Goal: Task Accomplishment & Management: Complete application form

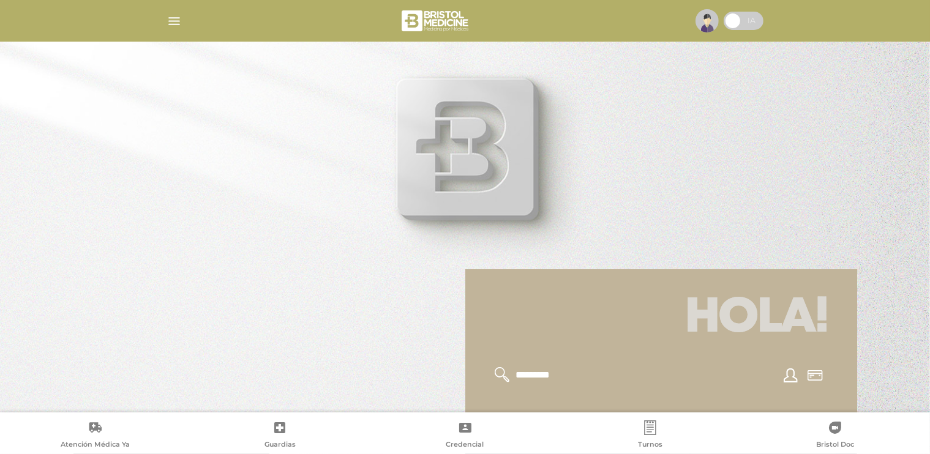
click at [747, 22] on span at bounding box center [744, 21] width 40 height 18
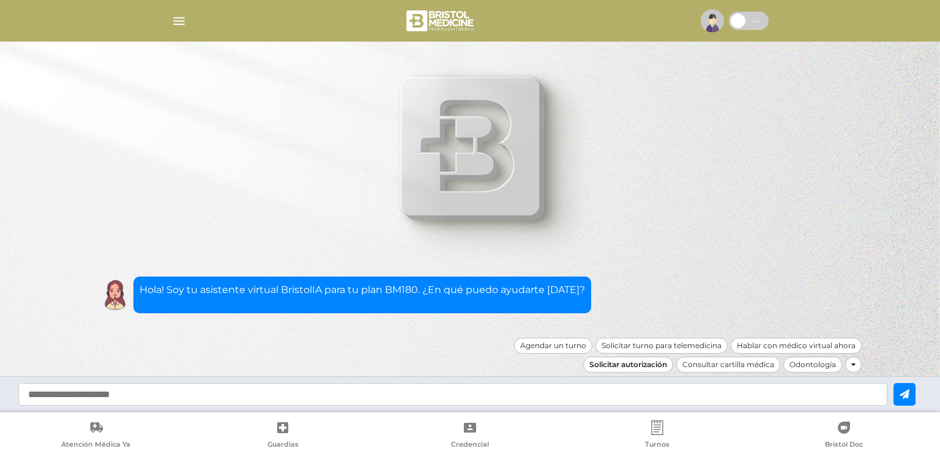
click at [622, 369] on div "Solicitar autorización" at bounding box center [628, 365] width 90 height 16
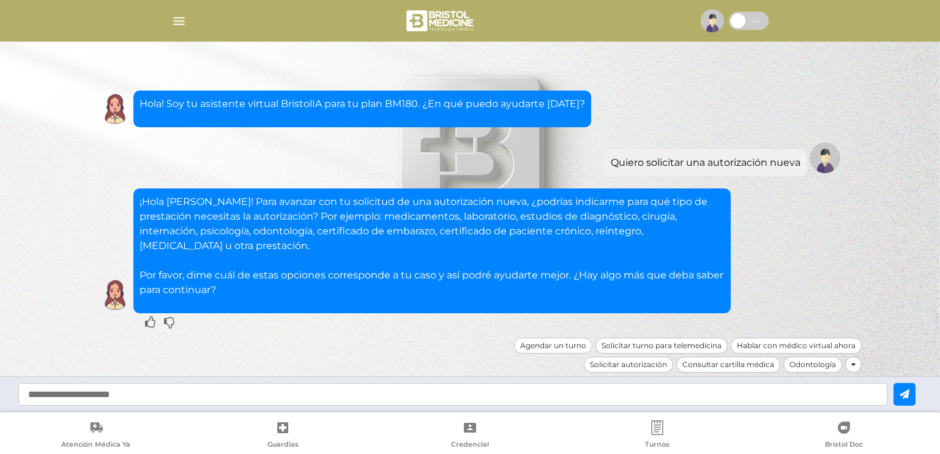
click at [852, 367] on icon at bounding box center [854, 364] width 4 height 7
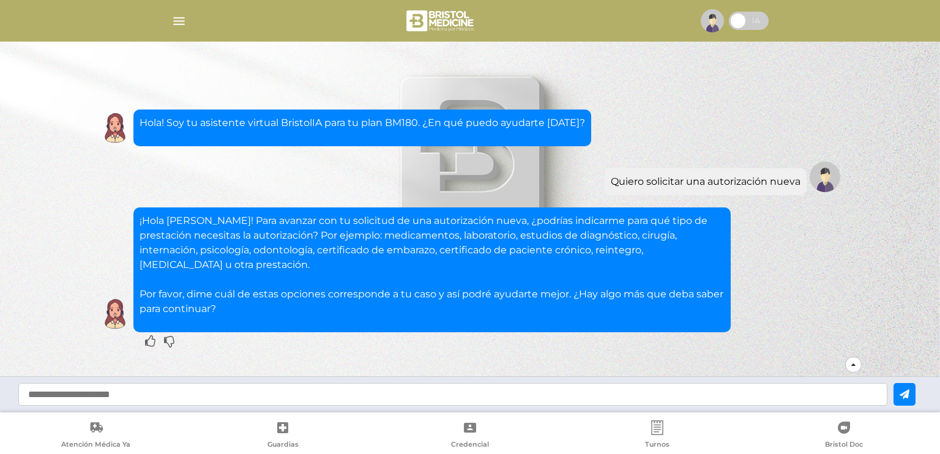
click at [519, 389] on input "text" at bounding box center [452, 394] width 869 height 23
type input "**********"
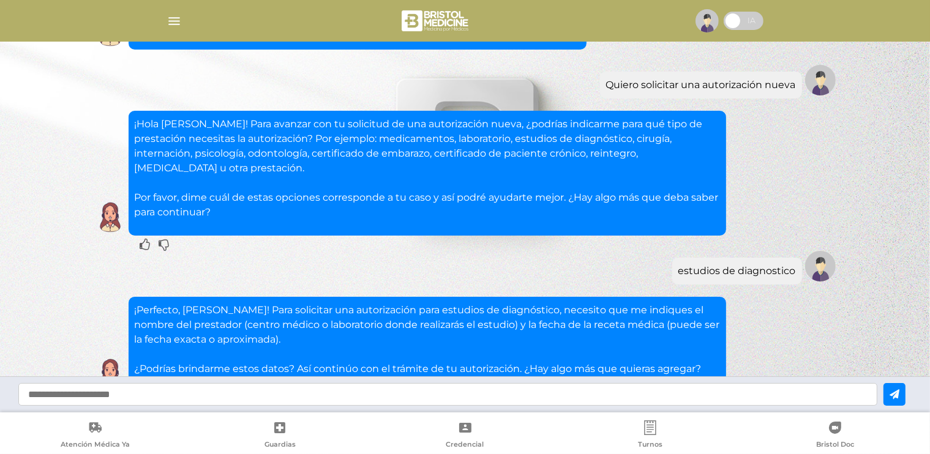
scroll to position [101, 0]
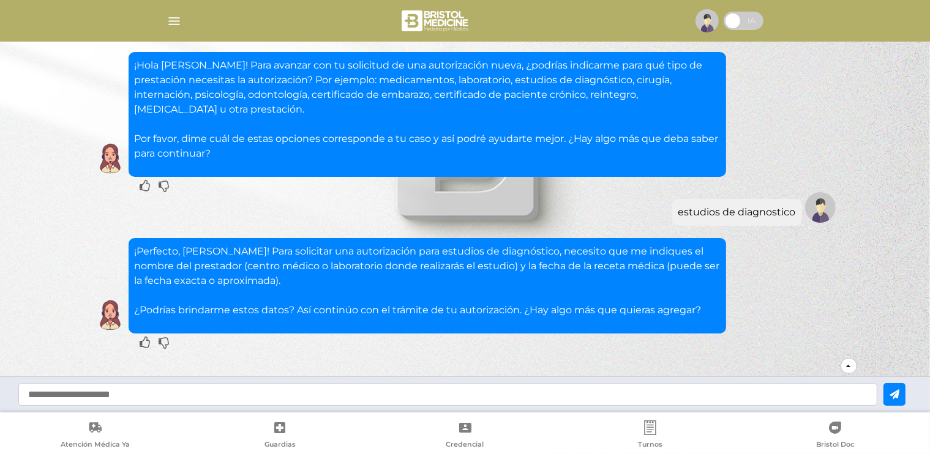
click at [334, 396] on input "text" at bounding box center [447, 394] width 859 height 23
type input "**********"
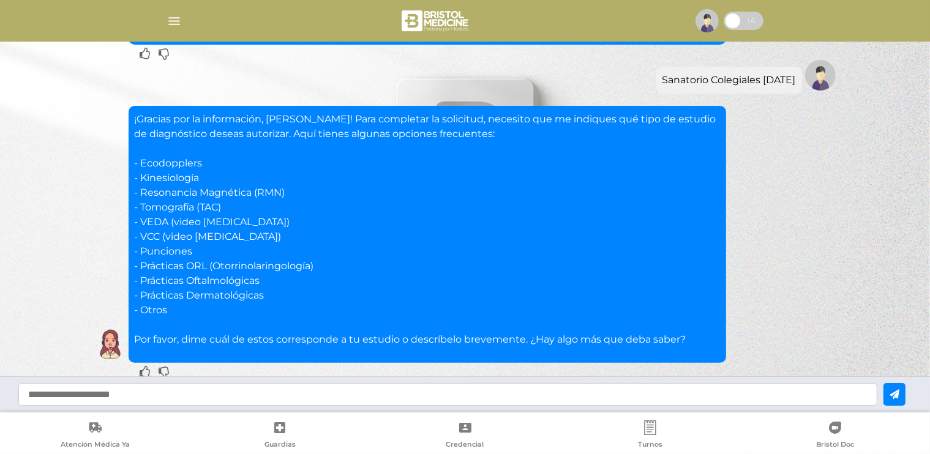
scroll to position [419, 0]
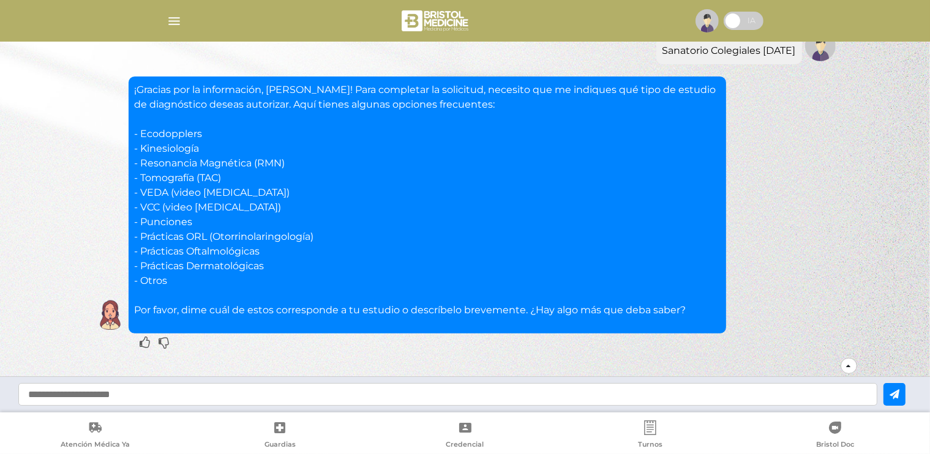
click at [229, 396] on input "text" at bounding box center [447, 394] width 859 height 23
type input "*********"
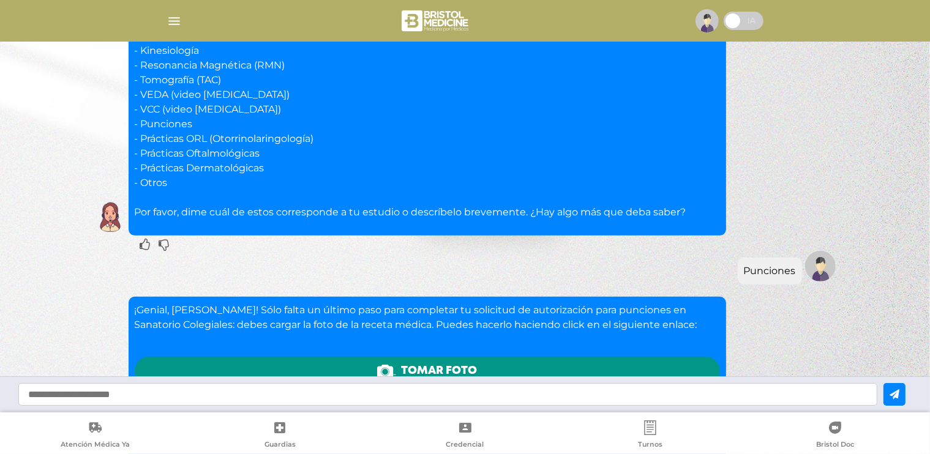
scroll to position [698, 0]
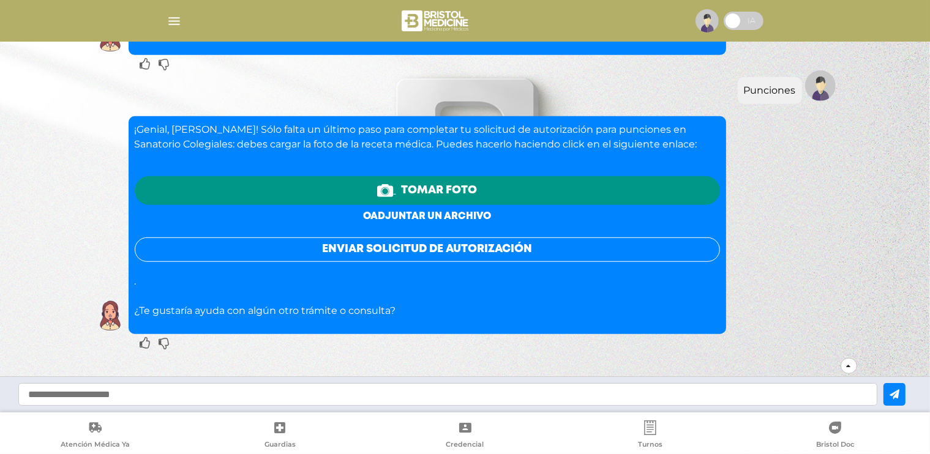
click at [422, 212] on link "o adjuntar un archivo" at bounding box center [427, 216] width 128 height 9
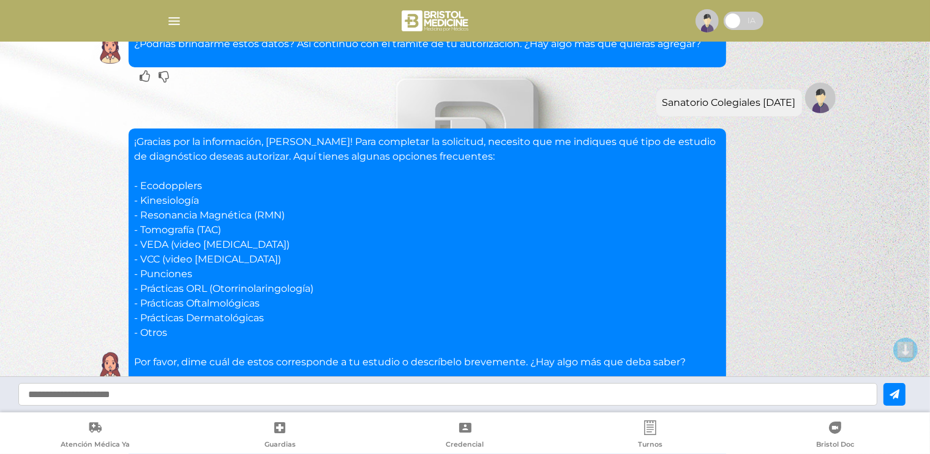
scroll to position [698, 0]
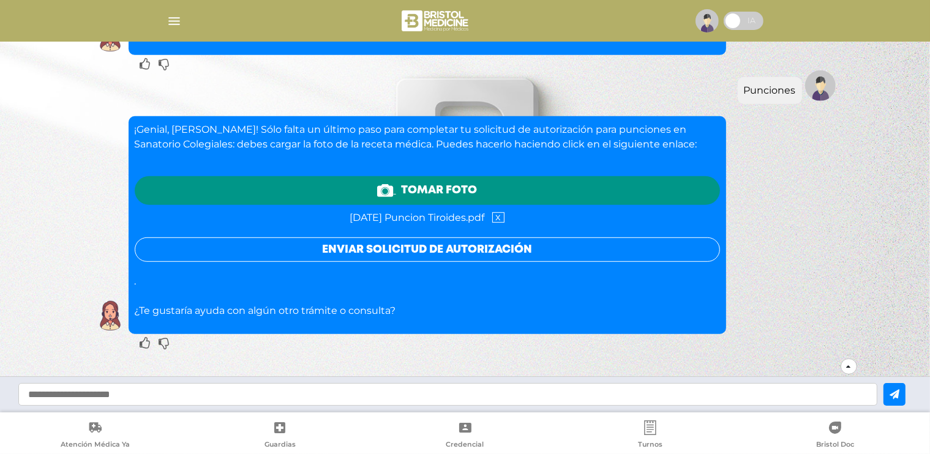
click at [406, 250] on button "Enviar solicitud de autorización" at bounding box center [427, 250] width 585 height 24
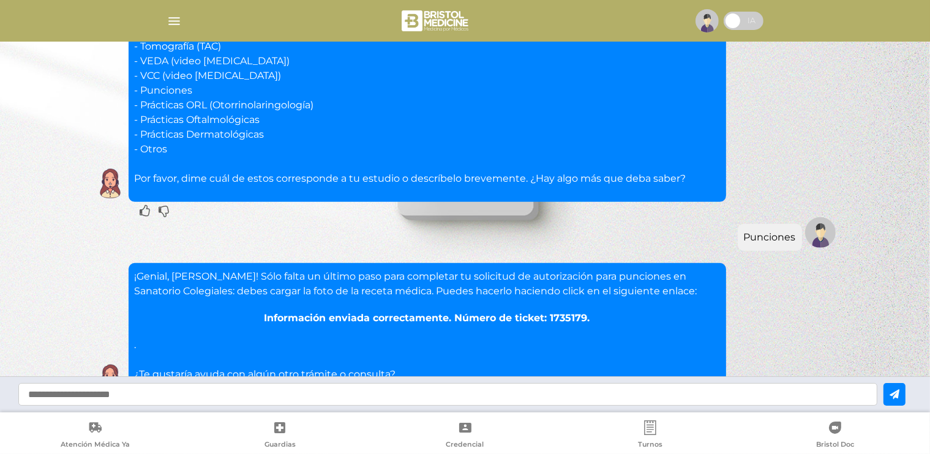
scroll to position [615, 0]
